Goal: Check status: Check status

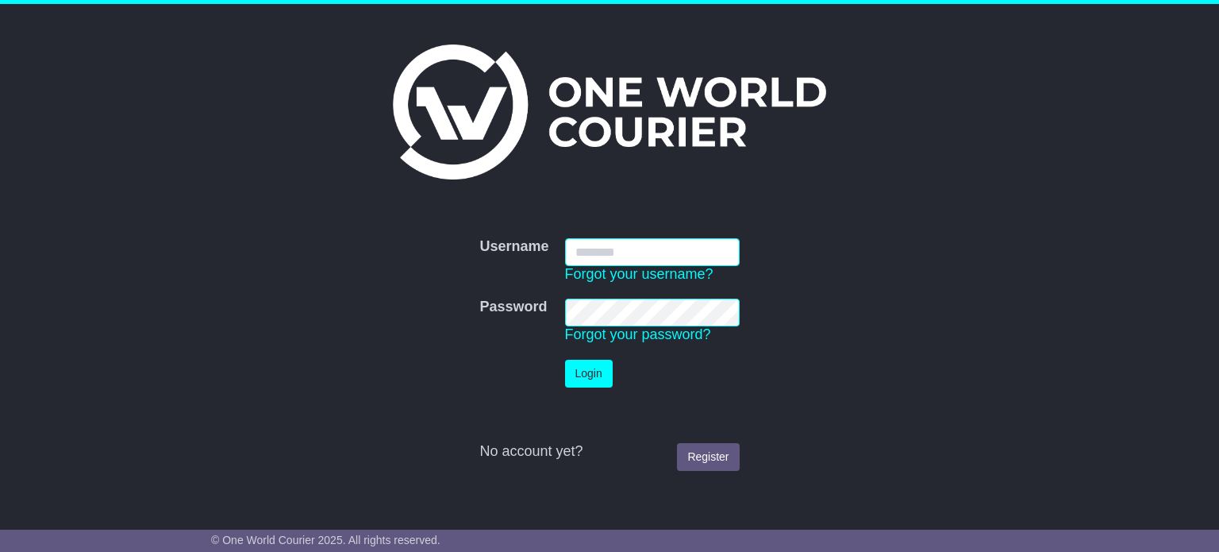
click at [622, 259] on input "Username" at bounding box center [652, 252] width 175 height 28
click at [590, 251] on input "Username" at bounding box center [652, 252] width 175 height 28
click at [602, 253] on input "Username" at bounding box center [652, 252] width 175 height 28
click at [648, 245] on input "Username" at bounding box center [652, 252] width 175 height 28
click at [590, 256] on input "Username" at bounding box center [652, 252] width 175 height 28
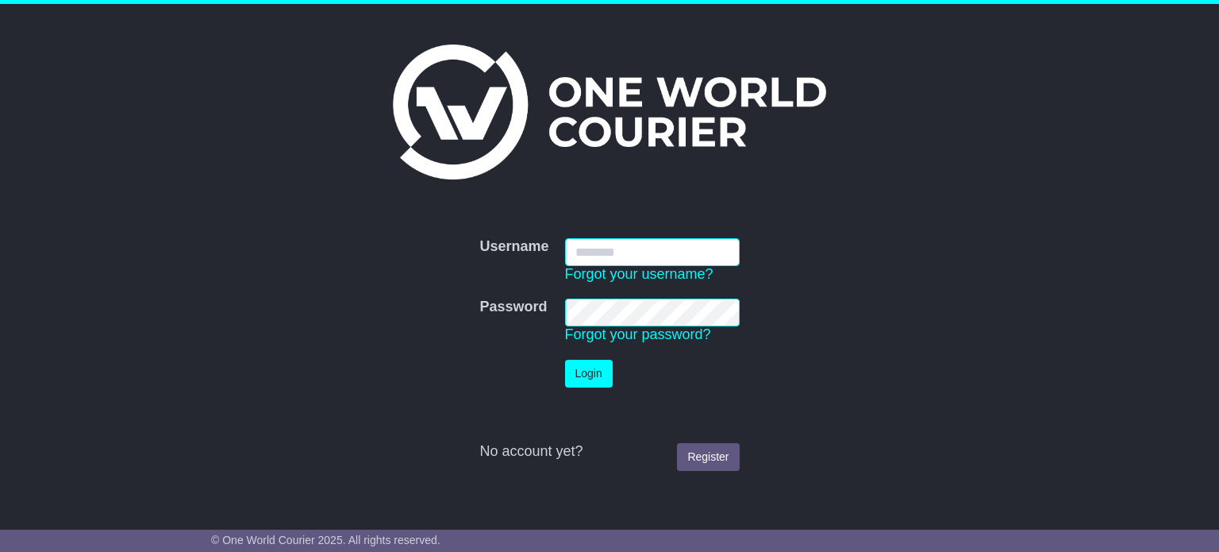
click at [582, 258] on input "Username" at bounding box center [652, 252] width 175 height 28
type input "**********"
click at [582, 368] on button "Login" at bounding box center [589, 373] width 48 height 28
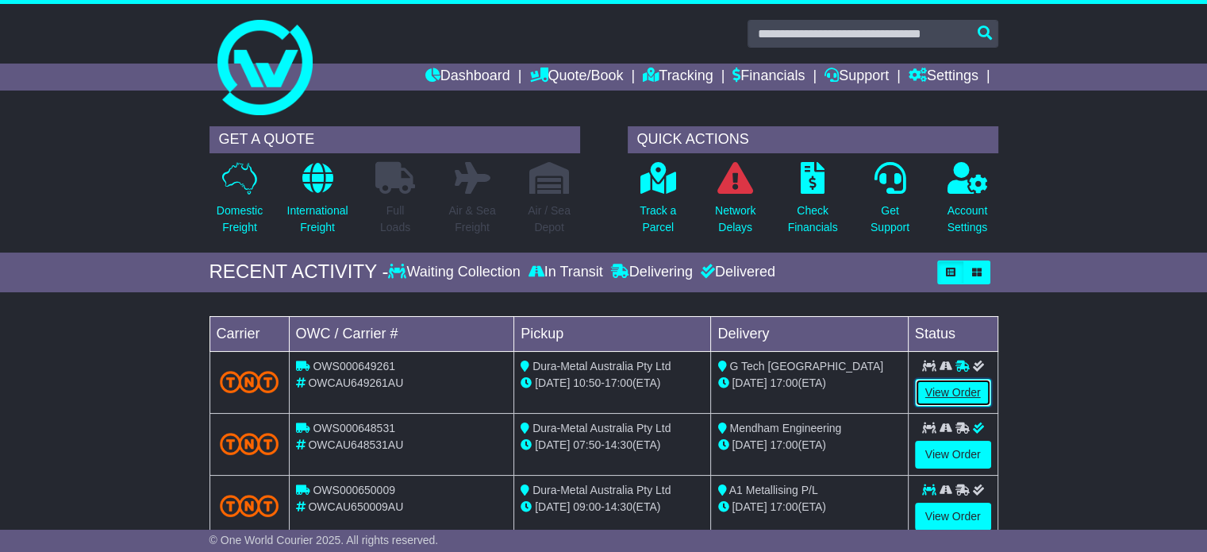
click at [940, 385] on link "View Order" at bounding box center [953, 393] width 76 height 28
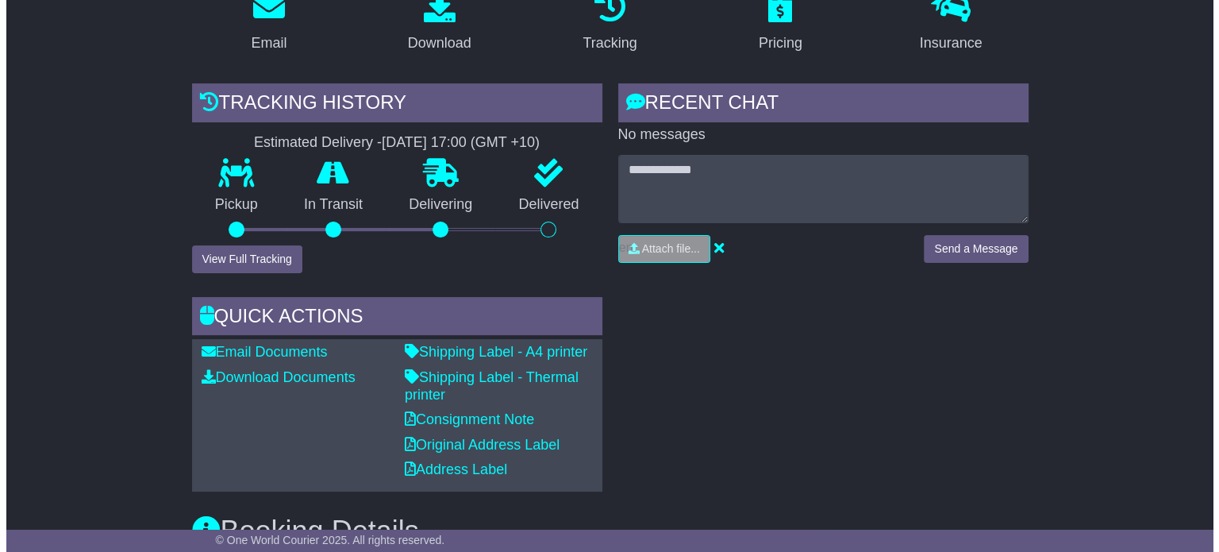
scroll to position [476, 0]
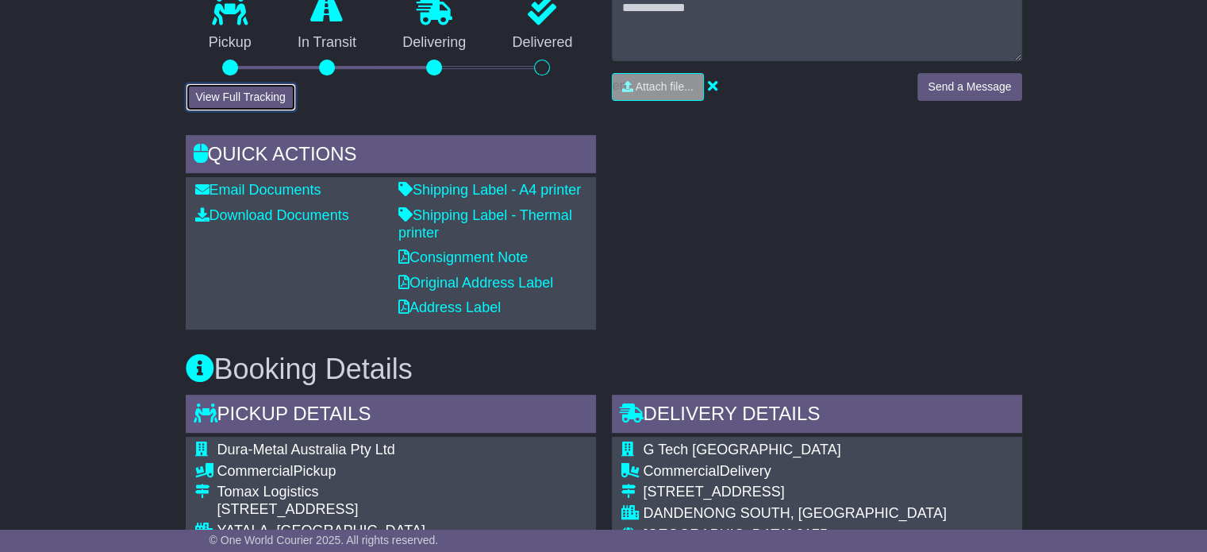
click at [236, 83] on button "View Full Tracking" at bounding box center [241, 97] width 110 height 28
